Goal: Task Accomplishment & Management: Manage account settings

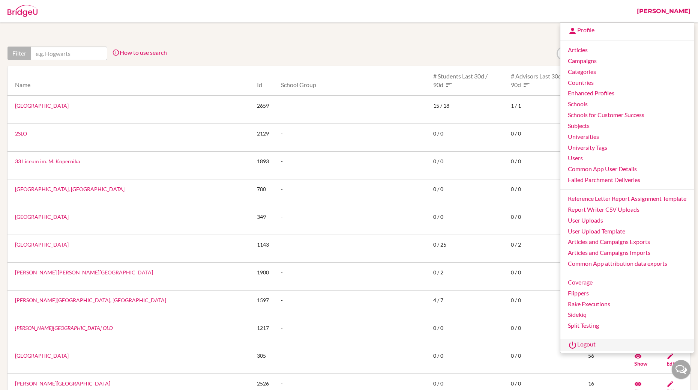
click at [586, 346] on link "Logout" at bounding box center [628, 345] width 134 height 12
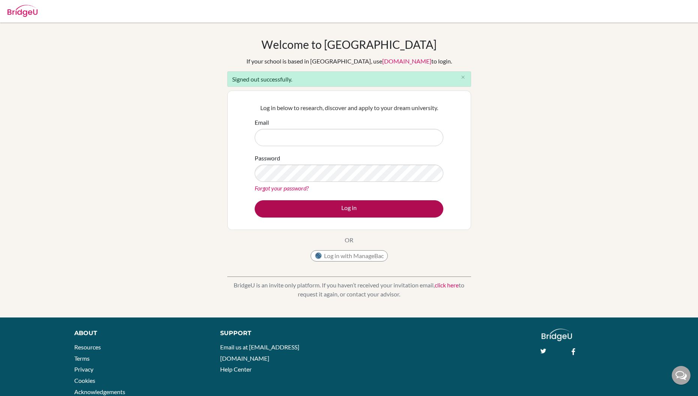
type input "[PERSON_NAME][EMAIL_ADDRESS][DOMAIN_NAME]"
drag, startPoint x: 349, startPoint y: 209, endPoint x: 357, endPoint y: 210, distance: 7.5
click at [349, 209] on button "Log in" at bounding box center [349, 208] width 189 height 17
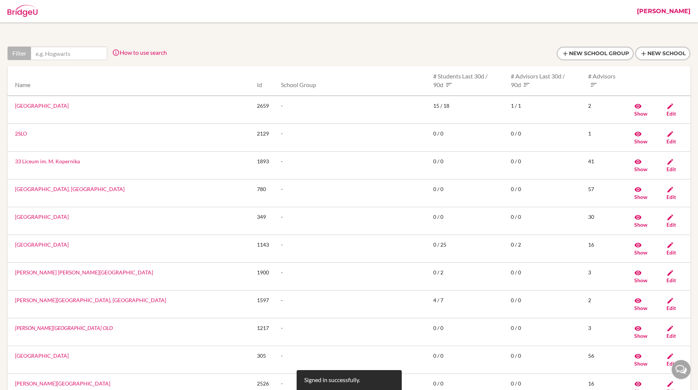
click at [677, 14] on link "Alessandro" at bounding box center [664, 11] width 61 height 23
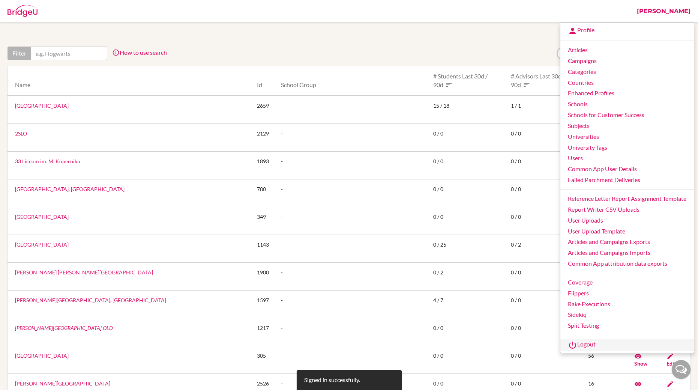
click at [584, 347] on link "Logout" at bounding box center [628, 345] width 134 height 12
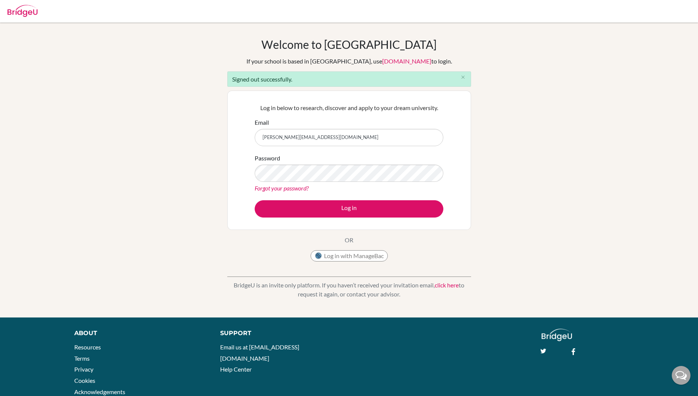
click at [364, 138] on input "alessandro.iacovacci@bridge-u.com" at bounding box center [349, 137] width 189 height 17
type input "alessandro.iacovacci+student-1@bridge-u.com"
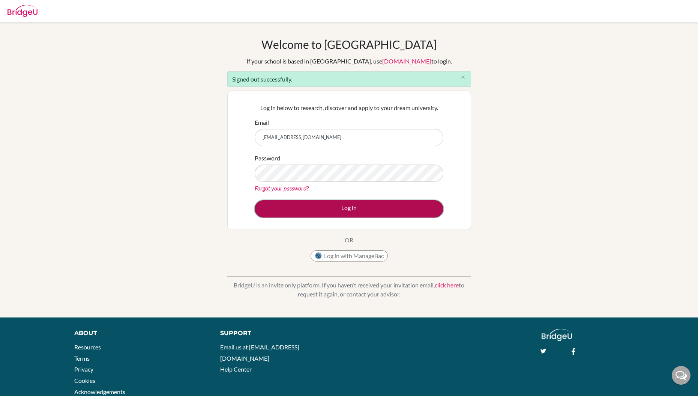
click at [354, 208] on button "Log in" at bounding box center [349, 208] width 189 height 17
